Goal: Ask a question: Seek information or help from site administrators or community

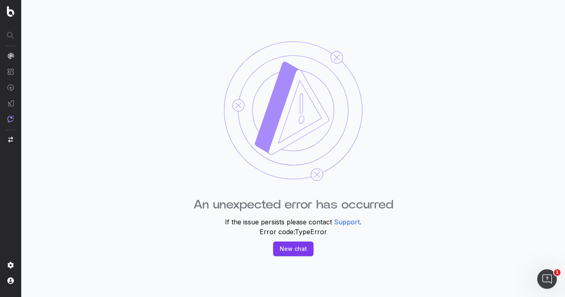
click at [142, 274] on div "An unexpected error has occurred If the issue persists please contact Support .…" at bounding box center [293, 148] width 544 height 297
click at [12, 119] on img at bounding box center [10, 119] width 7 height 7
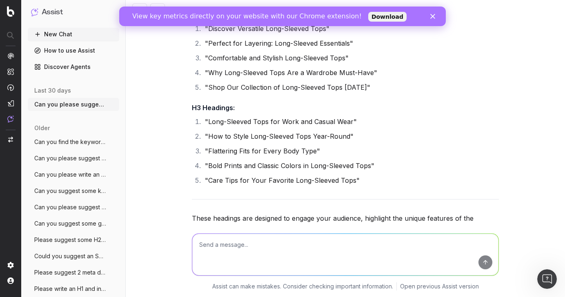
scroll to position [5539, 0]
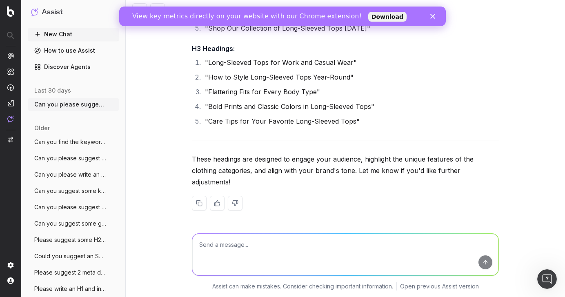
click at [236, 254] on textarea at bounding box center [345, 255] width 306 height 42
click at [115, 142] on icon "button" at bounding box center [113, 142] width 7 height 7
click at [129, 140] on span "Delete" at bounding box center [132, 142] width 18 height 8
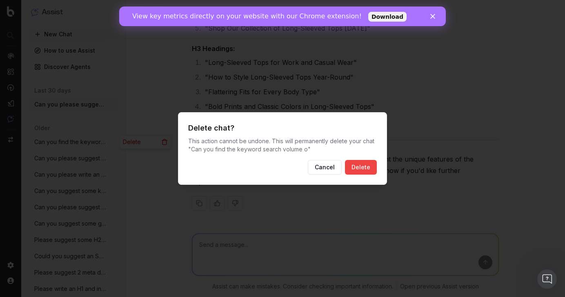
click at [329, 164] on button "Cancel" at bounding box center [325, 167] width 34 height 15
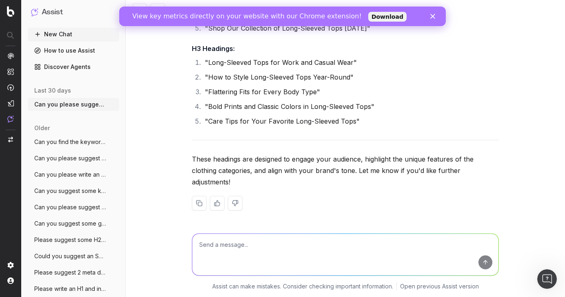
click at [62, 142] on span "Can you find the keyword search volume o" at bounding box center [70, 142] width 72 height 8
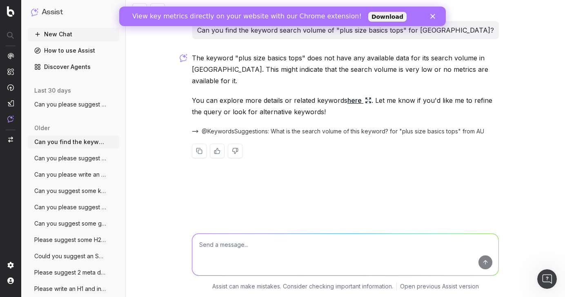
click at [67, 172] on span "Can you please write an SEO brief for ht" at bounding box center [70, 175] width 72 height 8
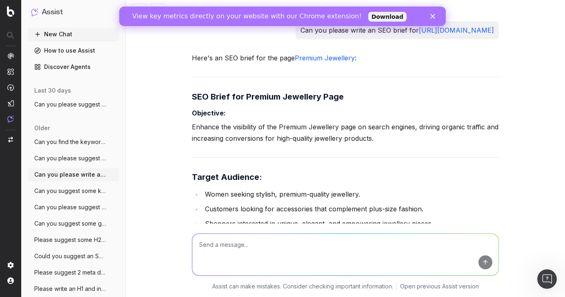
scroll to position [9579, 0]
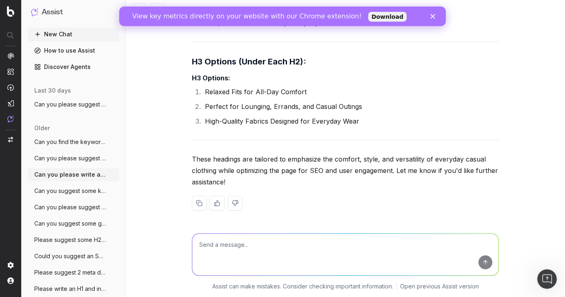
click at [69, 162] on span "Can you please suggest some key words an" at bounding box center [70, 158] width 72 height 8
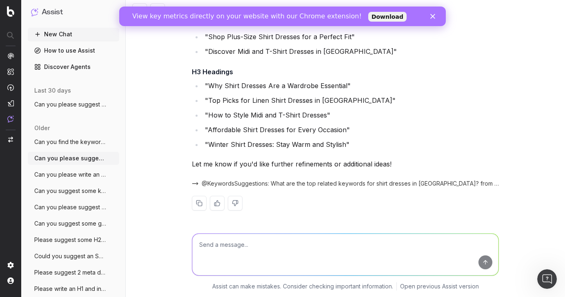
scroll to position [7679, 0]
